Goal: Task Accomplishment & Management: Use online tool/utility

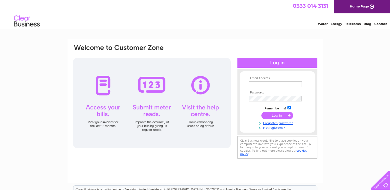
type input "nbmodi@hotmail.com"
click at [279, 116] on input "submit" at bounding box center [277, 115] width 32 height 7
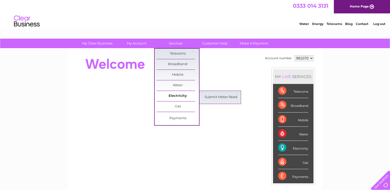
click at [180, 97] on link "Electricity" at bounding box center [177, 96] width 43 height 10
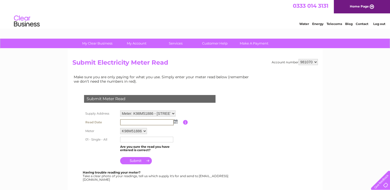
click at [141, 123] on input "text" at bounding box center [147, 122] width 54 height 6
click at [176, 120] on img at bounding box center [175, 121] width 4 height 4
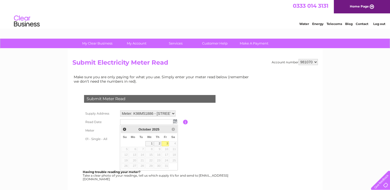
click at [167, 145] on link "3" at bounding box center [165, 143] width 7 height 5
type input "2025/10/03"
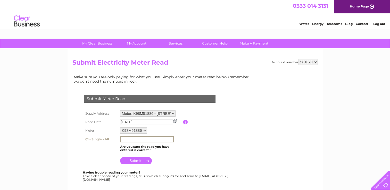
click at [136, 139] on input "text" at bounding box center [147, 139] width 54 height 6
type input "37437"
drag, startPoint x: 136, startPoint y: 137, endPoint x: 107, endPoint y: 141, distance: 29.2
click at [107, 141] on tr "01 - Single - All 37437" at bounding box center [156, 139] width 146 height 9
paste input "37437"
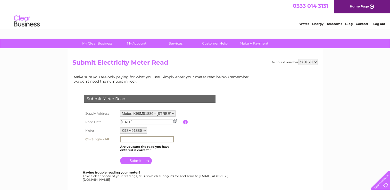
type input "37437"
click at [142, 160] on input "submit" at bounding box center [136, 160] width 32 height 7
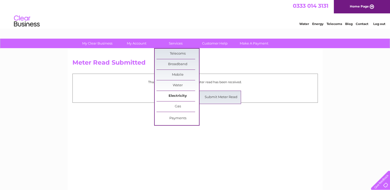
click at [180, 96] on link "Electricity" at bounding box center [177, 96] width 43 height 10
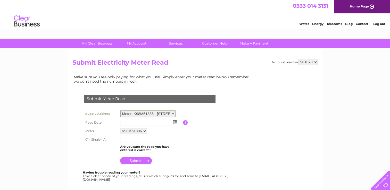
click at [173, 112] on select "Meter: K98M51886 - 9 Richmond Road, Lytham St Annes, FY8 1PE" at bounding box center [147, 114] width 55 height 7
click at [160, 113] on select "Meter: K98M51886 - 9 Richmond Road, Lytham St Annes, FY8 1PE" at bounding box center [147, 114] width 55 height 7
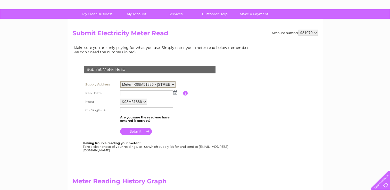
scroll to position [29, 0]
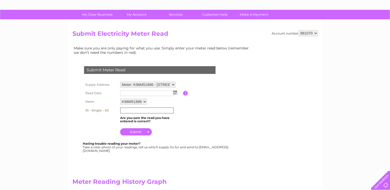
click at [141, 111] on input "text" at bounding box center [147, 110] width 54 height 6
click at [97, 129] on th at bounding box center [101, 130] width 36 height 12
click at [135, 83] on select "Meter: K98M51886 - 9 Richmond Road, Lytham St Annes, FY8 1PE" at bounding box center [147, 85] width 55 height 7
click at [120, 82] on select "Meter: K98M51886 - 9 Richmond Road, Lytham St Annes, FY8 1PE" at bounding box center [147, 85] width 55 height 7
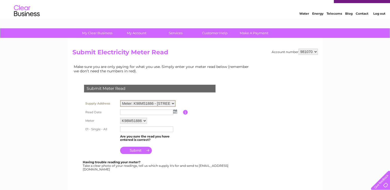
scroll to position [0, 0]
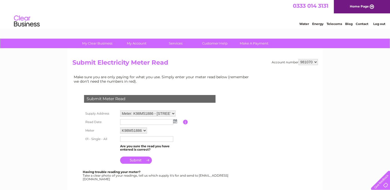
click at [316, 63] on select "981070" at bounding box center [308, 62] width 19 height 6
click at [299, 59] on select "981070" at bounding box center [308, 62] width 19 height 6
click at [186, 121] on input "button" at bounding box center [185, 122] width 5 height 5
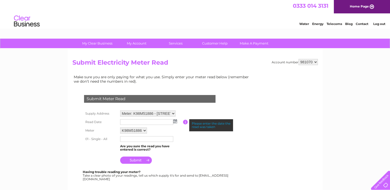
click at [198, 156] on table "Supply Address Meter: K98M51886 - 9 Richmond Road, Lytham St Annes, FY8 1PE Rea…" at bounding box center [156, 137] width 146 height 56
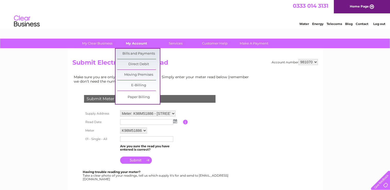
click at [133, 45] on link "My Account" at bounding box center [136, 44] width 43 height 10
click at [135, 53] on link "Bills and Payments" at bounding box center [138, 54] width 43 height 10
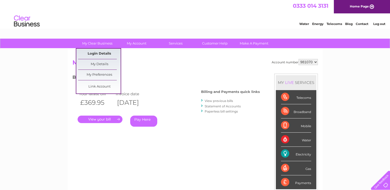
click at [104, 56] on link "Login Details" at bounding box center [99, 54] width 43 height 10
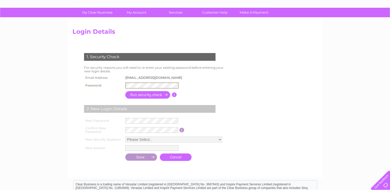
scroll to position [32, 0]
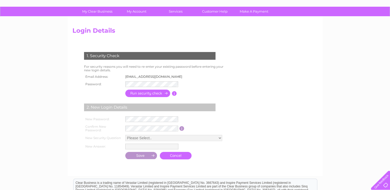
click at [143, 93] on input "button" at bounding box center [147, 93] width 45 height 7
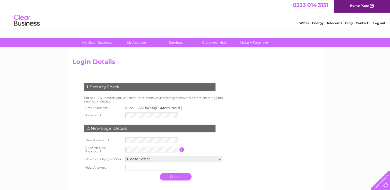
scroll to position [0, 0]
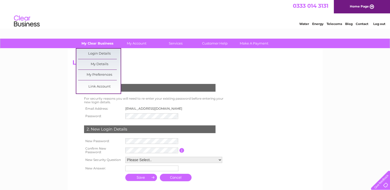
click at [93, 44] on link "My Clear Business" at bounding box center [97, 44] width 43 height 10
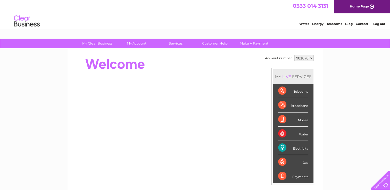
click at [300, 146] on div "Electricity" at bounding box center [293, 148] width 30 height 14
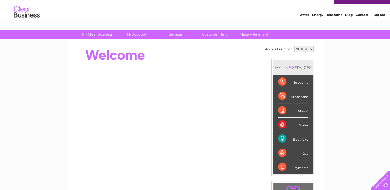
scroll to position [9, 0]
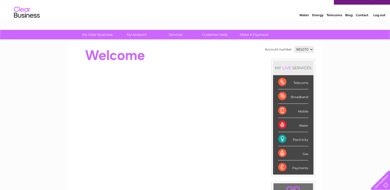
click at [310, 47] on select "981070" at bounding box center [303, 49] width 19 height 6
click at [336, 90] on div "My Clear Business Login Details My Details My Preferences Link Account My Accou…" at bounding box center [195, 175] width 390 height 290
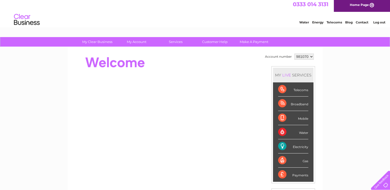
scroll to position [0, 0]
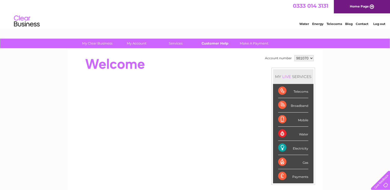
click at [222, 44] on link "Customer Help" at bounding box center [215, 44] width 43 height 10
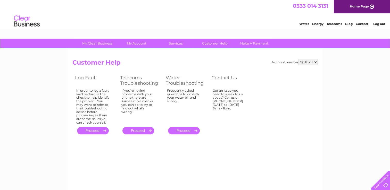
click at [315, 62] on select "981070" at bounding box center [308, 62] width 19 height 6
click at [335, 70] on div "My Clear Business Login Details My Details My Preferences Link Account My Accou…" at bounding box center [195, 160] width 390 height 243
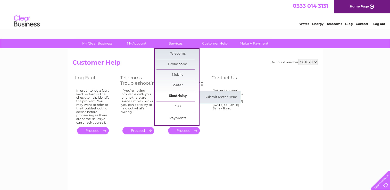
click at [178, 95] on link "Electricity" at bounding box center [177, 96] width 43 height 10
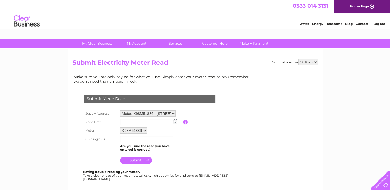
click at [165, 113] on select "Meter: K98M51886 - 9 Richmond Road, Lytham St Annes, FY8 1PE" at bounding box center [147, 114] width 55 height 7
click at [215, 111] on table "Supply Address Meter: K98M51886 - 9 Richmond Road, Lytham St Annes, FY8 1PE Rea…" at bounding box center [156, 137] width 146 height 56
click at [144, 130] on select "K98M51886" at bounding box center [133, 131] width 27 height 7
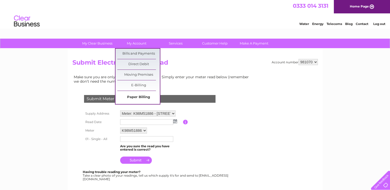
click at [146, 99] on link "Paper Billing" at bounding box center [138, 97] width 43 height 10
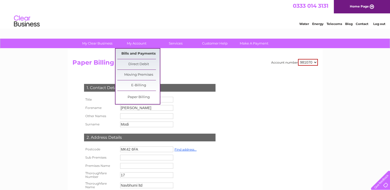
click at [141, 54] on link "Bills and Payments" at bounding box center [138, 54] width 43 height 10
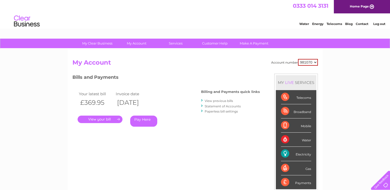
click at [97, 119] on link "." at bounding box center [100, 119] width 45 height 7
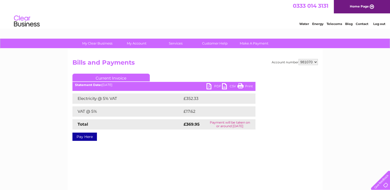
click at [208, 86] on link "PDF" at bounding box center [213, 86] width 15 height 7
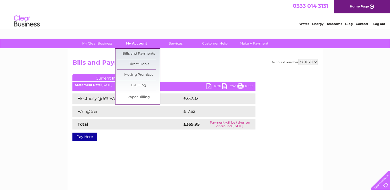
click at [142, 44] on link "My Account" at bounding box center [136, 44] width 43 height 10
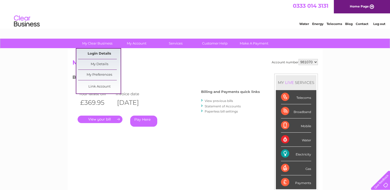
click at [101, 55] on link "Login Details" at bounding box center [99, 54] width 43 height 10
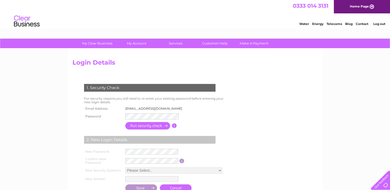
drag, startPoint x: 163, startPoint y: 119, endPoint x: 239, endPoint y: 132, distance: 77.1
click at [239, 132] on form "1. Security Check For security reasons you will need to re-enter your existing …" at bounding box center [194, 139] width 245 height 130
click at [152, 126] on input "button" at bounding box center [147, 125] width 45 height 7
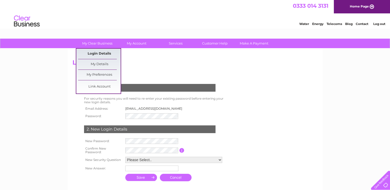
click at [101, 53] on link "Login Details" at bounding box center [99, 54] width 43 height 10
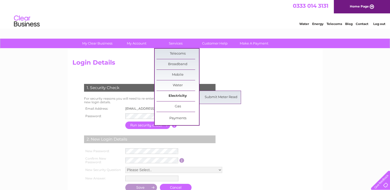
click at [172, 94] on link "Electricity" at bounding box center [177, 96] width 43 height 10
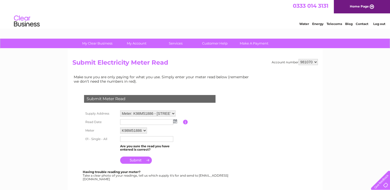
click at [172, 94] on td "Submit Meter Read" at bounding box center [150, 98] width 134 height 17
click at [172, 112] on select "Meter: K98M51886 - [STREET_ADDRESS]" at bounding box center [147, 114] width 55 height 7
click at [204, 107] on td at bounding box center [150, 108] width 134 height 3
click at [376, 23] on link "Log out" at bounding box center [379, 24] width 12 height 4
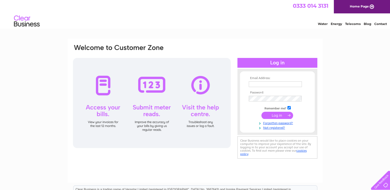
type input "[EMAIL_ADDRESS][DOMAIN_NAME]"
click at [199, 159] on div "Email Address: [EMAIL_ADDRESS][DOMAIN_NAME] Password:" at bounding box center [195, 111] width 255 height 144
click at [291, 166] on div "Email Address: [EMAIL_ADDRESS][DOMAIN_NAME] Password:" at bounding box center [195, 111] width 255 height 144
click at [244, 100] on form "Email Address: [EMAIL_ADDRESS][DOMAIN_NAME] Password:" at bounding box center [277, 104] width 75 height 54
type input "[EMAIL_ADDRESS][DOMAIN_NAME]"
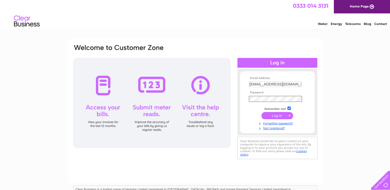
click at [243, 99] on form "Email Address: [EMAIL_ADDRESS][DOMAIN_NAME] Password:" at bounding box center [277, 104] width 75 height 54
click at [250, 98] on td at bounding box center [277, 99] width 60 height 8
drag, startPoint x: 270, startPoint y: 95, endPoint x: 244, endPoint y: 97, distance: 25.8
click at [244, 97] on form "Email Address: [EMAIL_ADDRESS][DOMAIN_NAME] Password:" at bounding box center [277, 104] width 75 height 54
